Goal: Download file/media

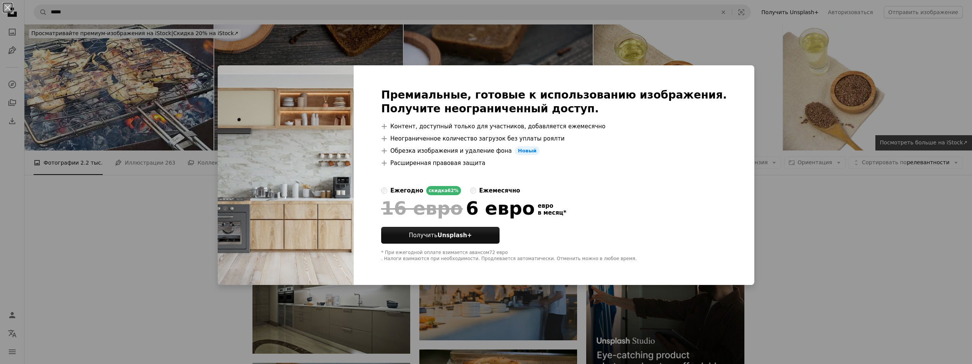
scroll to position [878, 0]
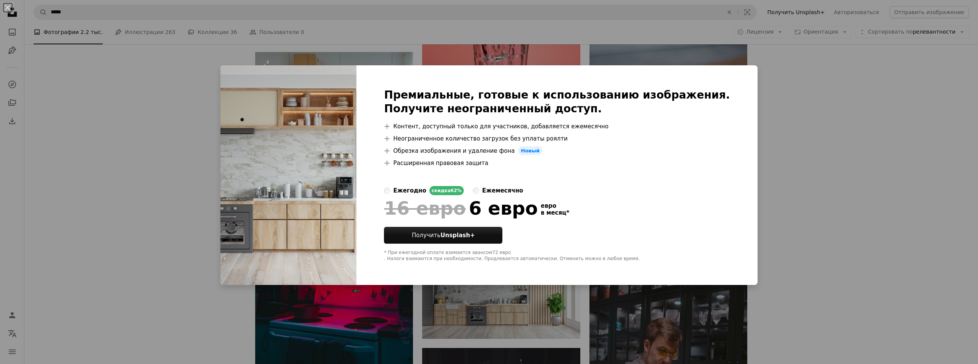
click at [776, 152] on div "An X shape Премиальные, готовые к использованию изображения. Получите неогранич…" at bounding box center [489, 182] width 978 height 364
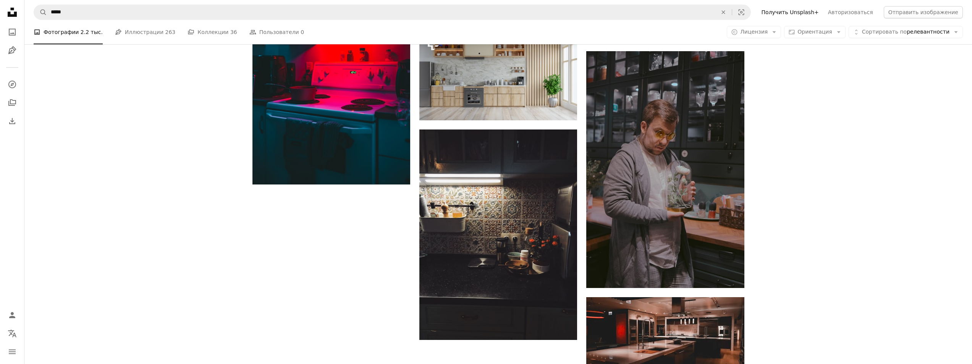
scroll to position [1107, 0]
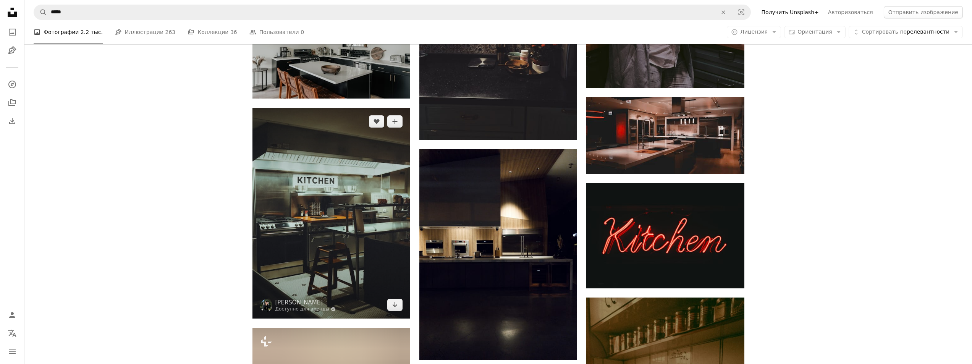
scroll to position [1298, 0]
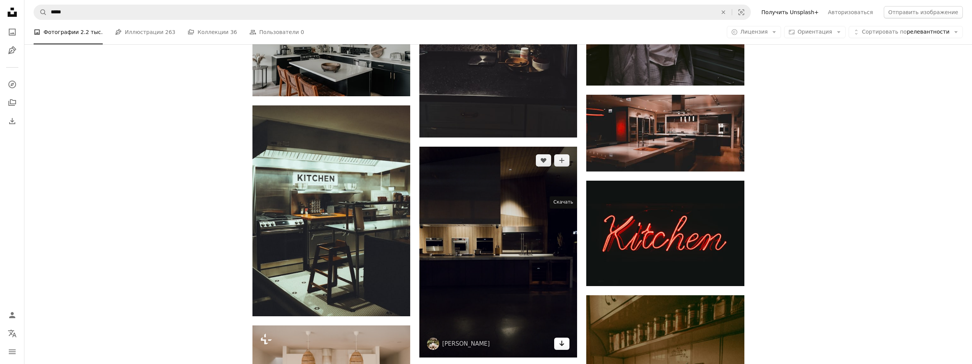
click at [562, 341] on icon "Скачать" at bounding box center [561, 343] width 5 height 5
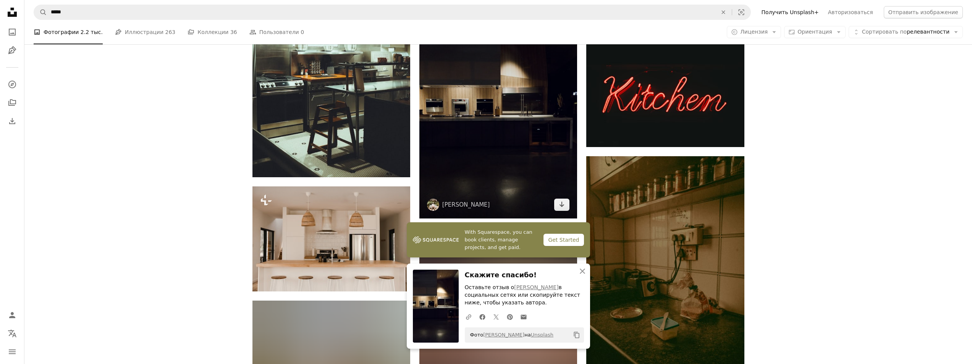
scroll to position [1451, 0]
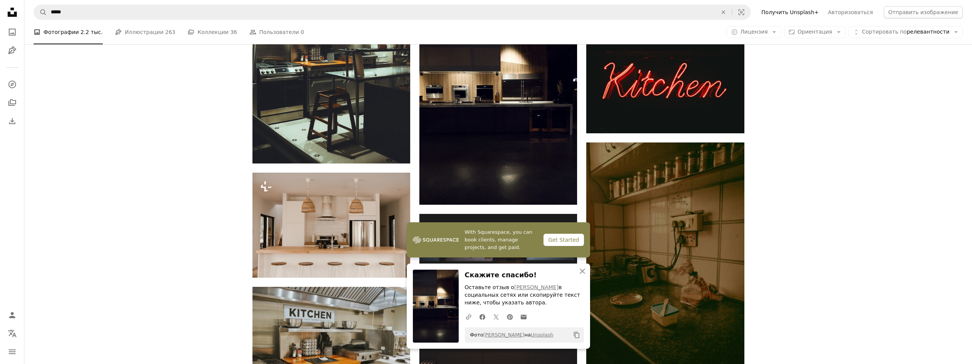
click at [212, 137] on div "Plus sign for Unsplash+ A heart A plus sign Getty Images Для Unsplash+ A lock С…" at bounding box center [497, 174] width 947 height 2780
click at [581, 270] on icon "button" at bounding box center [582, 270] width 5 height 5
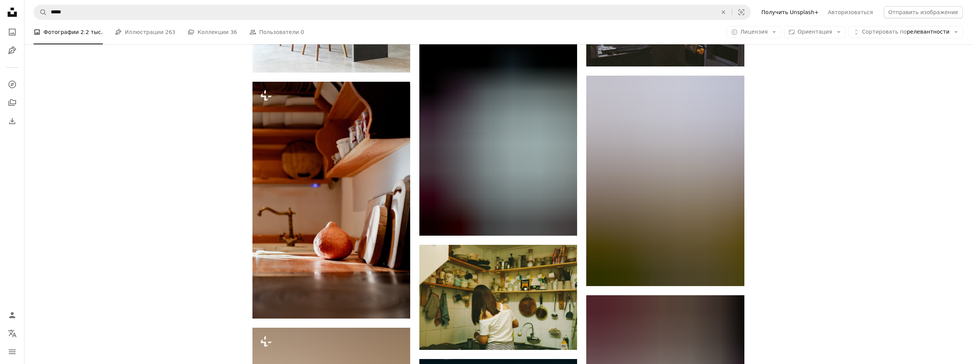
scroll to position [2558, 0]
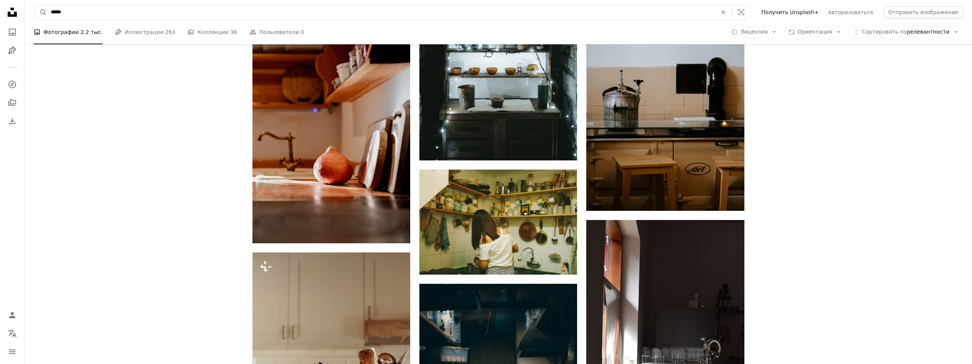
drag, startPoint x: 100, startPoint y: 13, endPoint x: 0, endPoint y: 15, distance: 100.4
type input "******"
click button "A magnifying glass" at bounding box center [40, 12] width 13 height 15
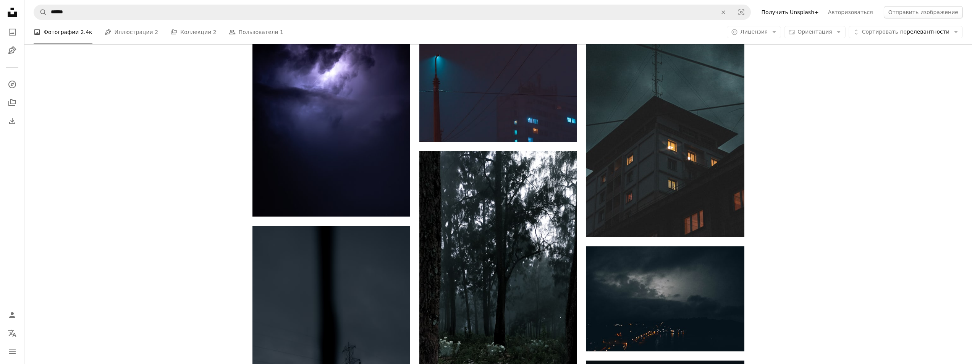
scroll to position [955, 0]
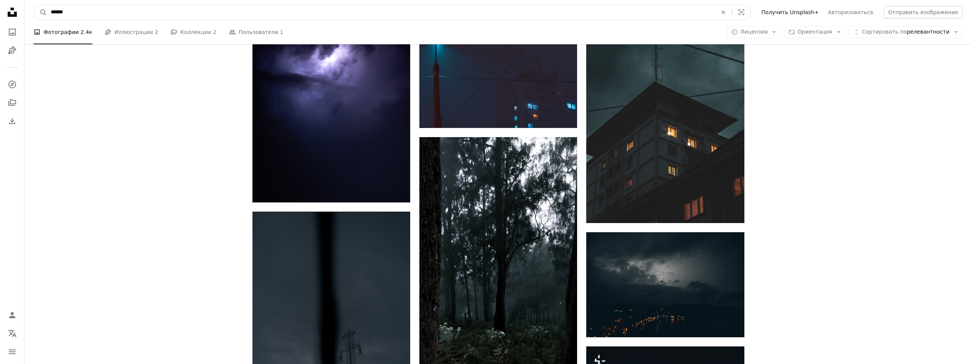
drag, startPoint x: 76, startPoint y: 8, endPoint x: 11, endPoint y: 10, distance: 64.9
click at [11, 10] on div "Unsplash logo Unsplash Home A photo Pen Tool A compass A stack of folders Downl…" at bounding box center [486, 52] width 972 height 2015
type input "*****"
click at [34, 5] on button "A magnifying glass" at bounding box center [40, 12] width 13 height 15
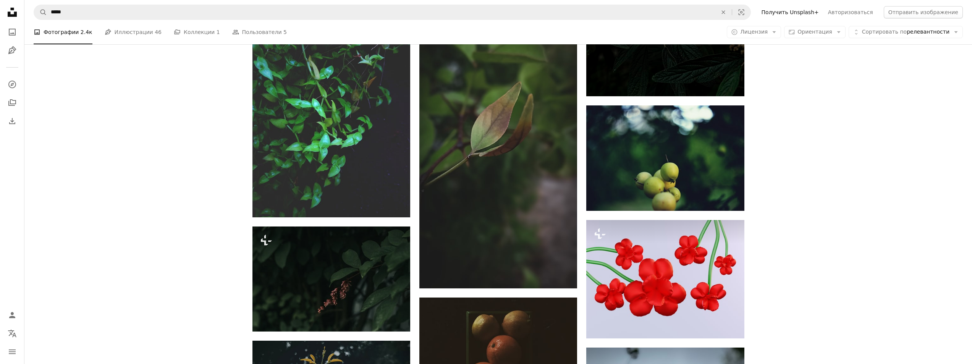
scroll to position [573, 0]
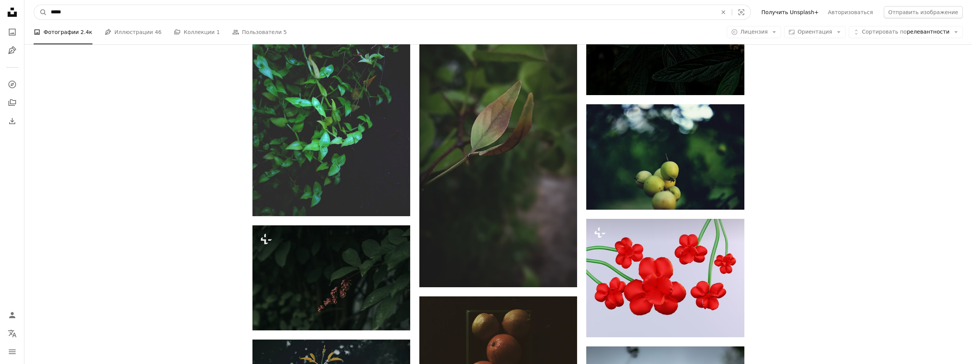
drag, startPoint x: 69, startPoint y: 15, endPoint x: 11, endPoint y: 13, distance: 58.8
click at [10, 13] on div "Unsplash logo Unsplash Home A photo Pen Tool A compass A stack of folders Downl…" at bounding box center [486, 353] width 972 height 1853
type input "*******"
click button "A magnifying glass" at bounding box center [40, 12] width 13 height 15
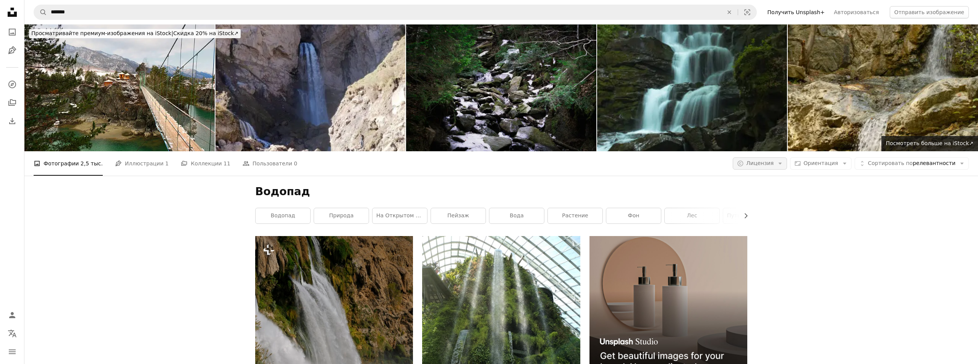
click at [783, 160] on icon "Arrow down" at bounding box center [779, 163] width 7 height 7
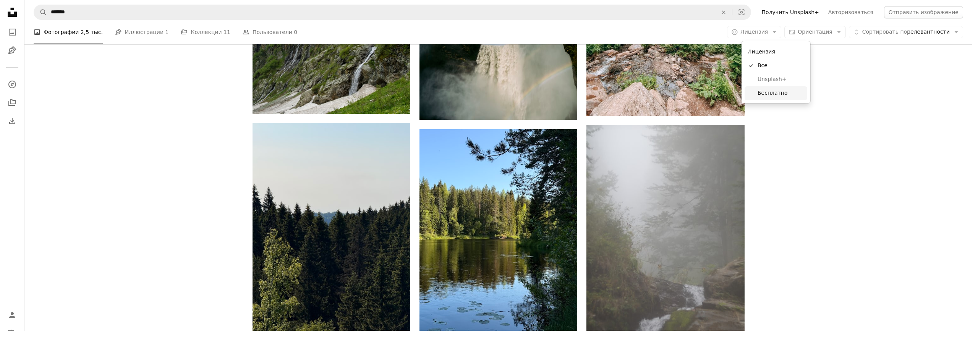
click at [773, 93] on font "Бесплатно" at bounding box center [772, 93] width 30 height 6
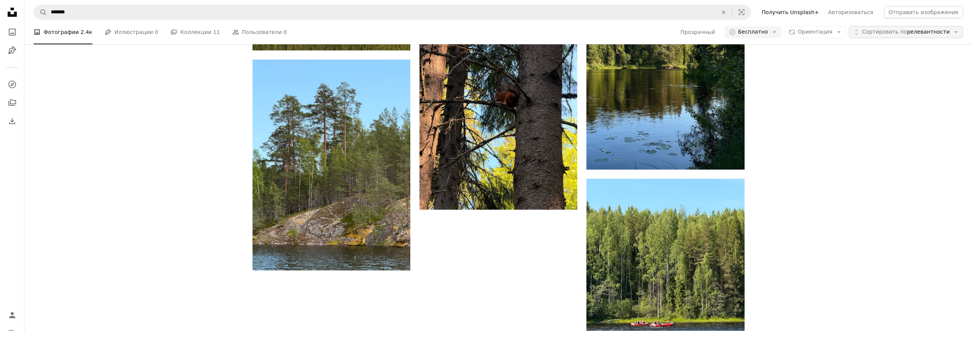
click at [885, 35] on font "Сортировать по" at bounding box center [884, 32] width 45 height 6
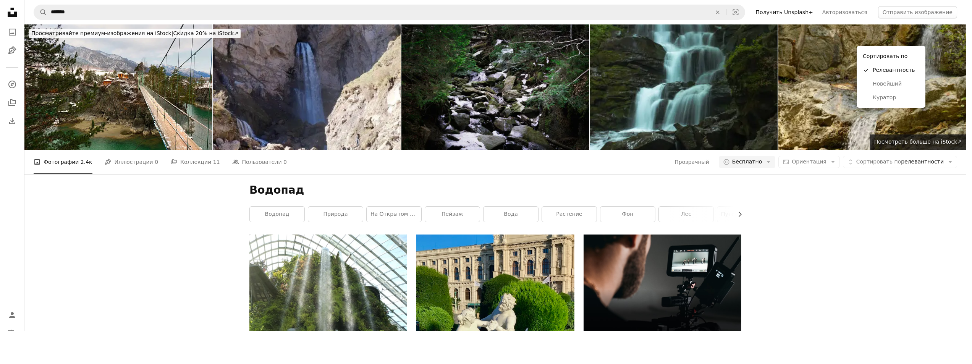
drag, startPoint x: 102, startPoint y: 129, endPoint x: 101, endPoint y: 125, distance: 4.2
click at [102, 128] on body "A X shape Unsplash использует файлы cookie и аналогичные технологии для защиты …" at bounding box center [483, 165] width 966 height 331
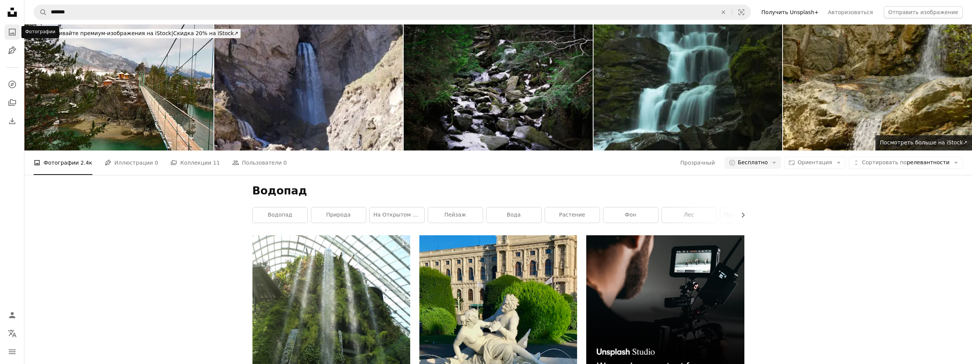
click at [12, 35] on icon "Фотографии" at bounding box center [12, 32] width 7 height 7
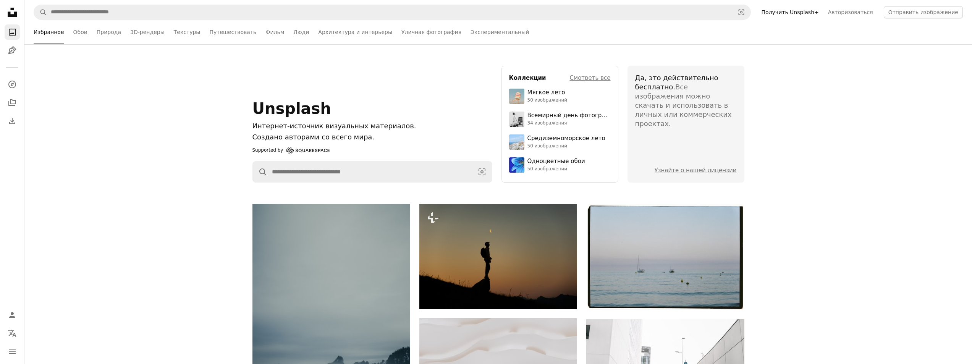
click at [14, 13] on icon at bounding box center [12, 12] width 9 height 9
click at [148, 33] on font "3D-рендеры" at bounding box center [147, 32] width 34 height 6
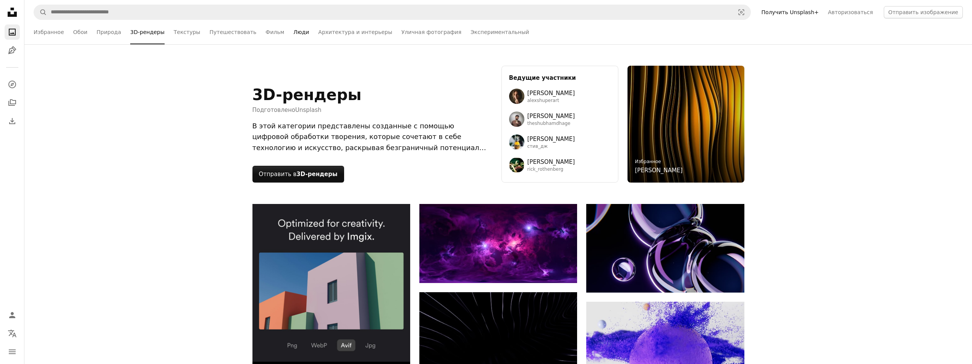
click at [293, 33] on font "Люди" at bounding box center [301, 32] width 16 height 6
